Goal: Task Accomplishment & Management: Use online tool/utility

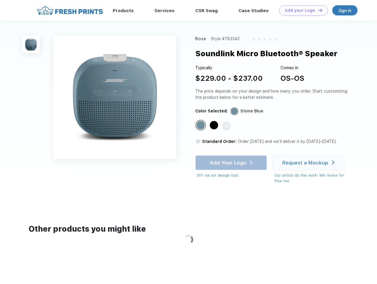
click at [301, 10] on link "Add your Logo Design Tool" at bounding box center [303, 10] width 49 height 10
click at [0, 0] on div "Design Tool" at bounding box center [0, 0] width 0 height 0
click at [317, 10] on link "Add your Logo Design Tool" at bounding box center [303, 10] width 49 height 10
click at [31, 44] on img at bounding box center [30, 44] width 17 height 17
click at [201, 125] on div "Standard Color" at bounding box center [200, 125] width 8 height 8
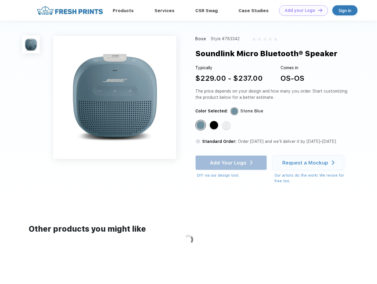
click at [214, 125] on div "Standard Color" at bounding box center [214, 125] width 8 height 8
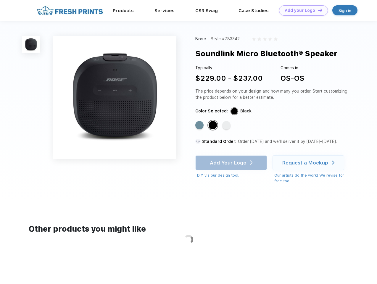
click at [227, 125] on div "Standard Color" at bounding box center [226, 125] width 8 height 8
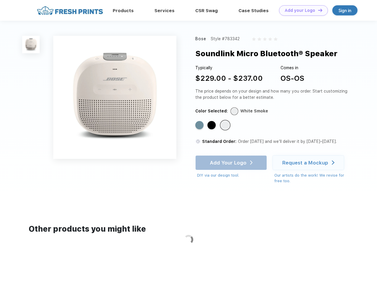
click at [232, 163] on div "Add Your Logo DIY via our design tool. Ah shoot! This product isn't up in our d…" at bounding box center [231, 166] width 72 height 23
click at [309, 163] on div "Request a Mockup" at bounding box center [305, 163] width 46 height 6
